Goal: Check status

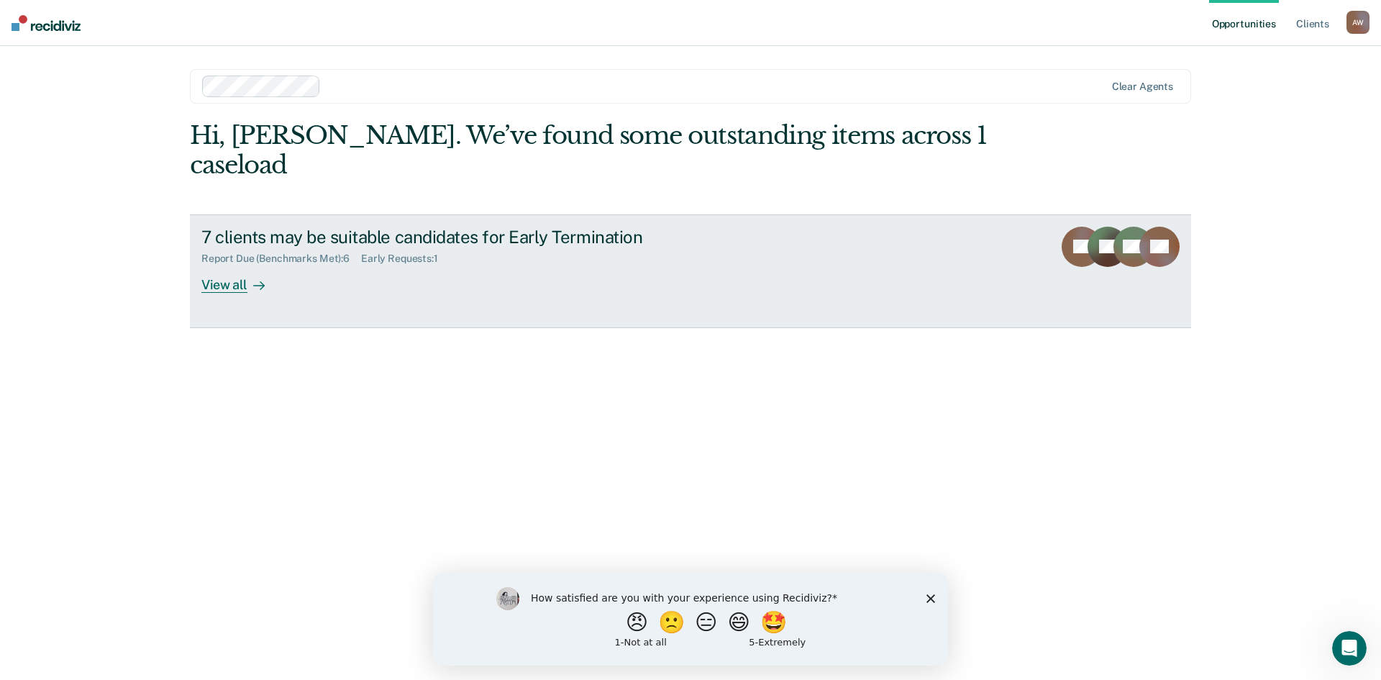
click at [219, 265] on div "View all" at bounding box center [241, 279] width 81 height 28
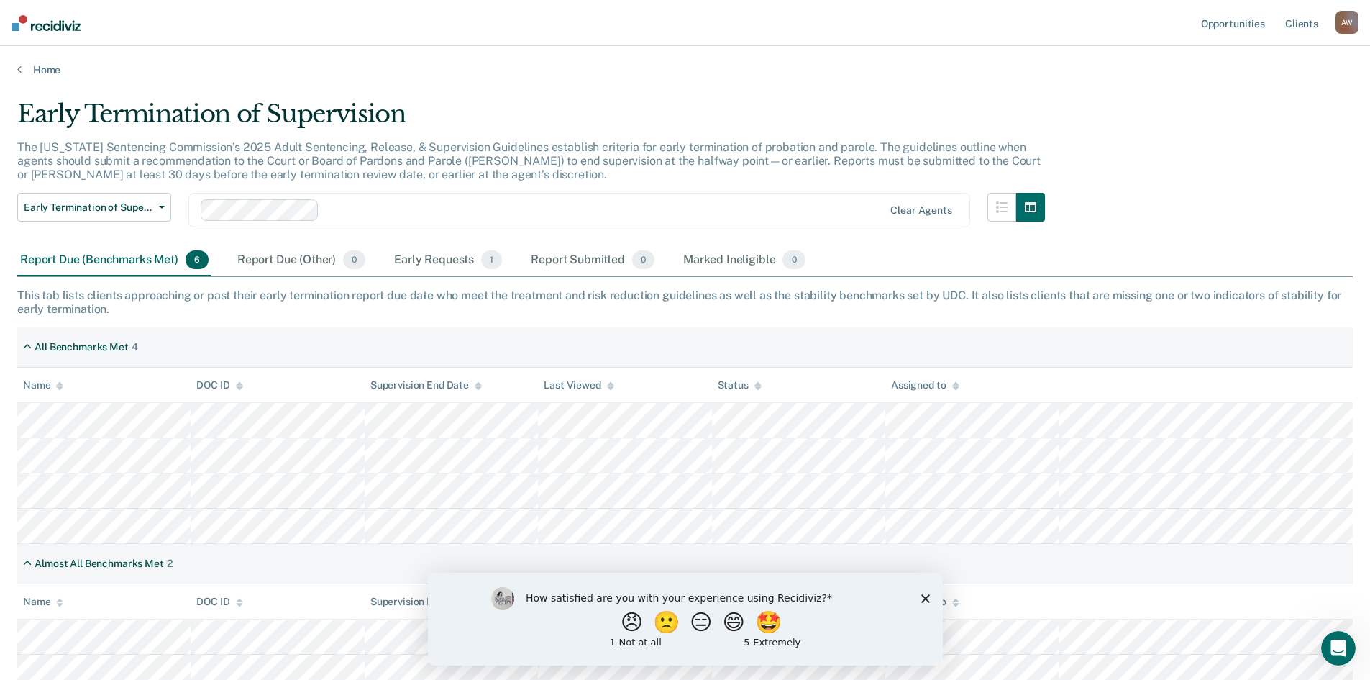
scroll to position [72, 0]
